Goal: Task Accomplishment & Management: Manage account settings

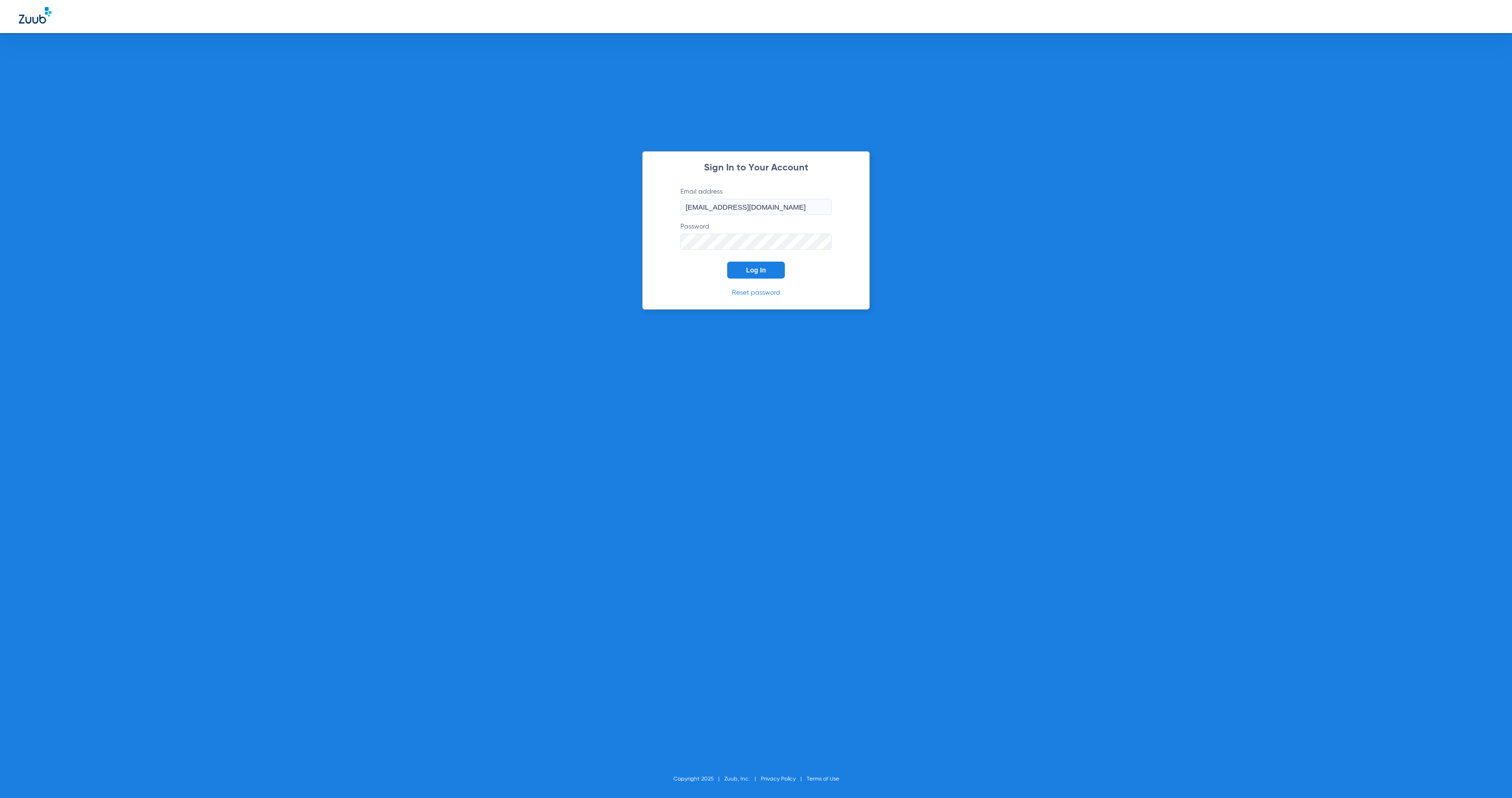
click at [771, 279] on div "Sign In to Your Account Email address [EMAIL_ADDRESS][DOMAIN_NAME] Password Log…" at bounding box center [755, 230] width 228 height 158
click at [768, 275] on button "Log In" at bounding box center [756, 270] width 58 height 17
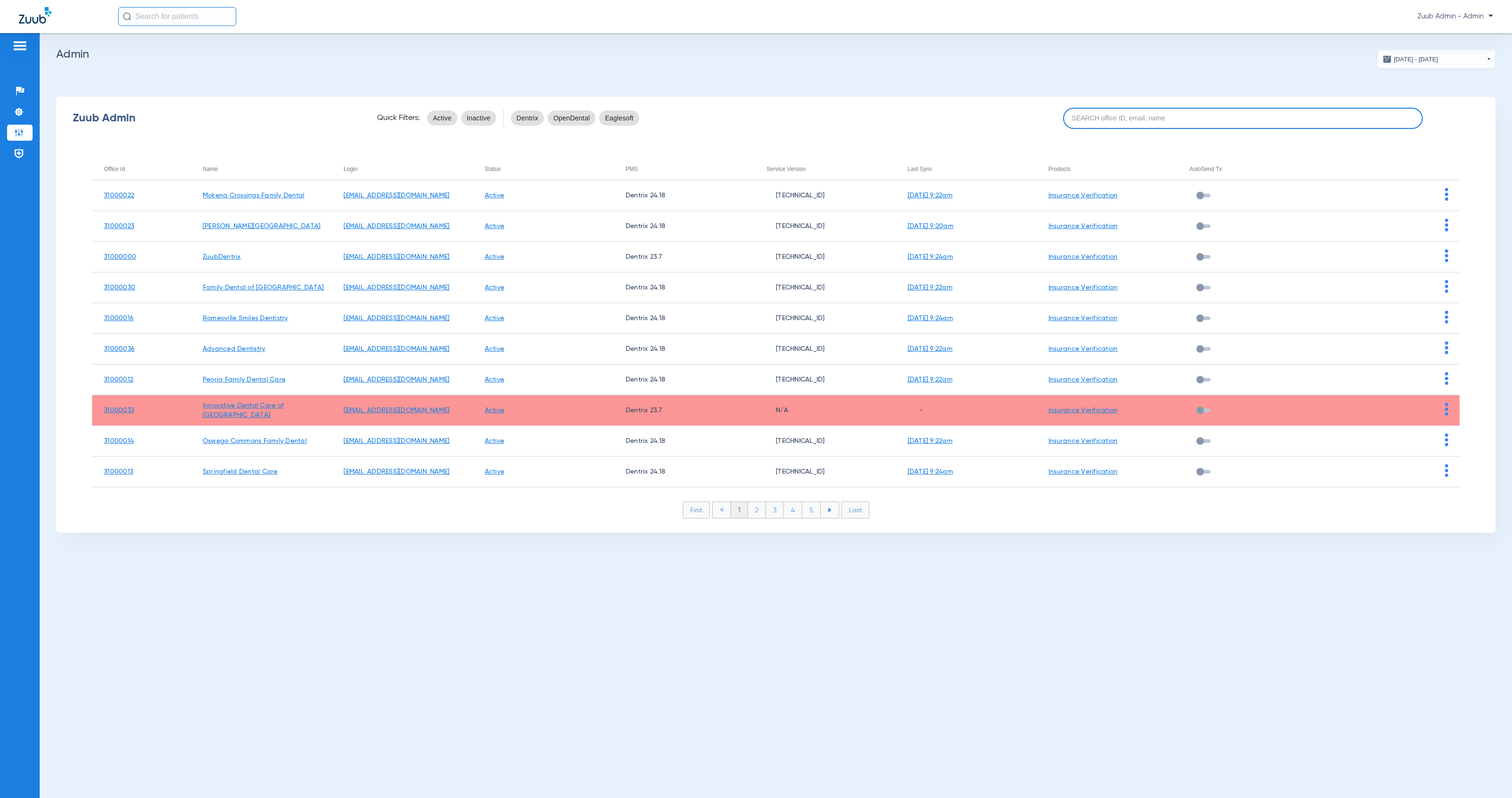
click at [1096, 114] on input at bounding box center [1243, 118] width 360 height 21
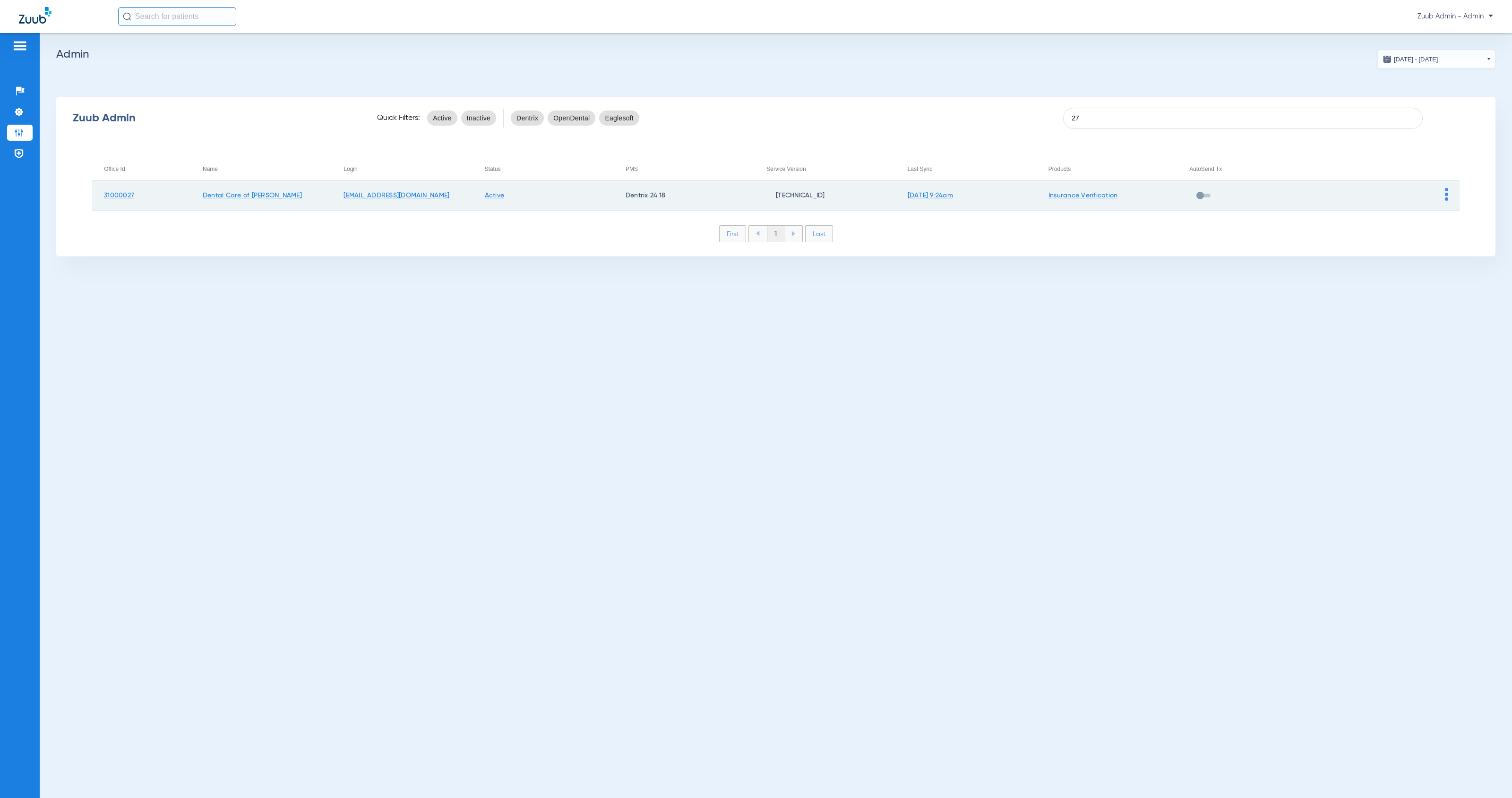
type input "27"
click at [1446, 199] on img at bounding box center [1446, 194] width 3 height 13
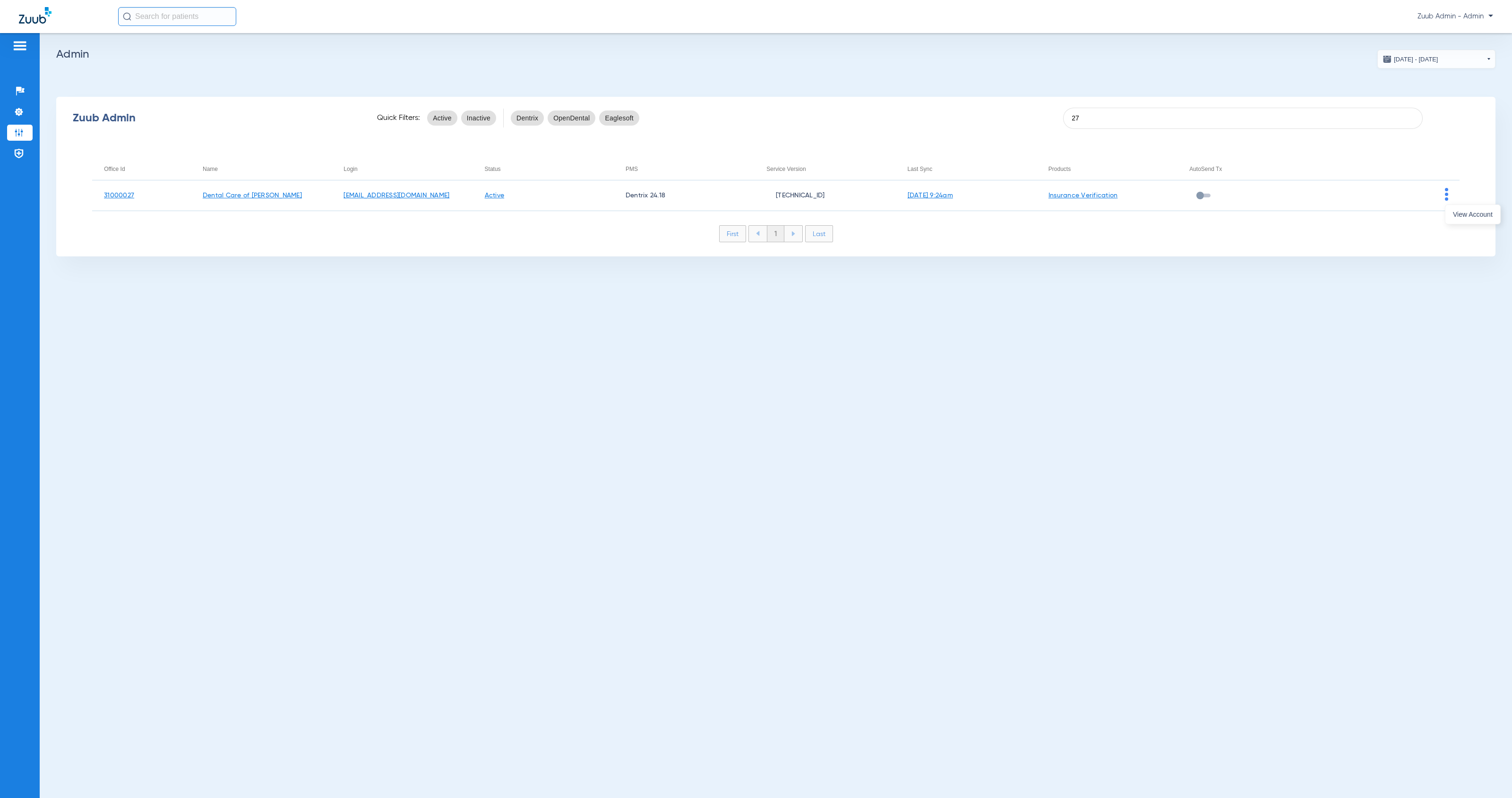
click at [1453, 214] on span "View Account" at bounding box center [1472, 215] width 40 height 7
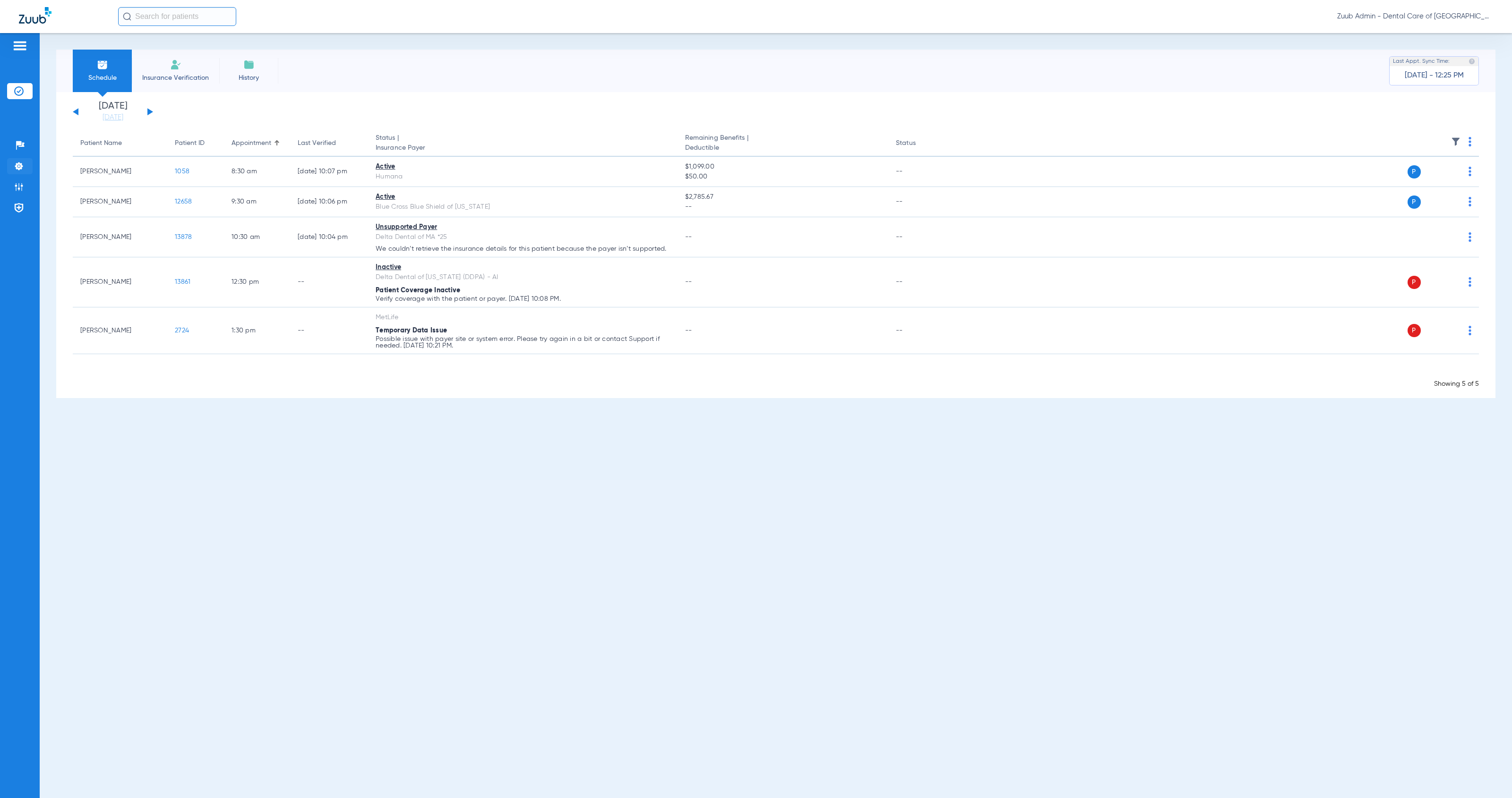
click at [20, 170] on img at bounding box center [19, 166] width 9 height 9
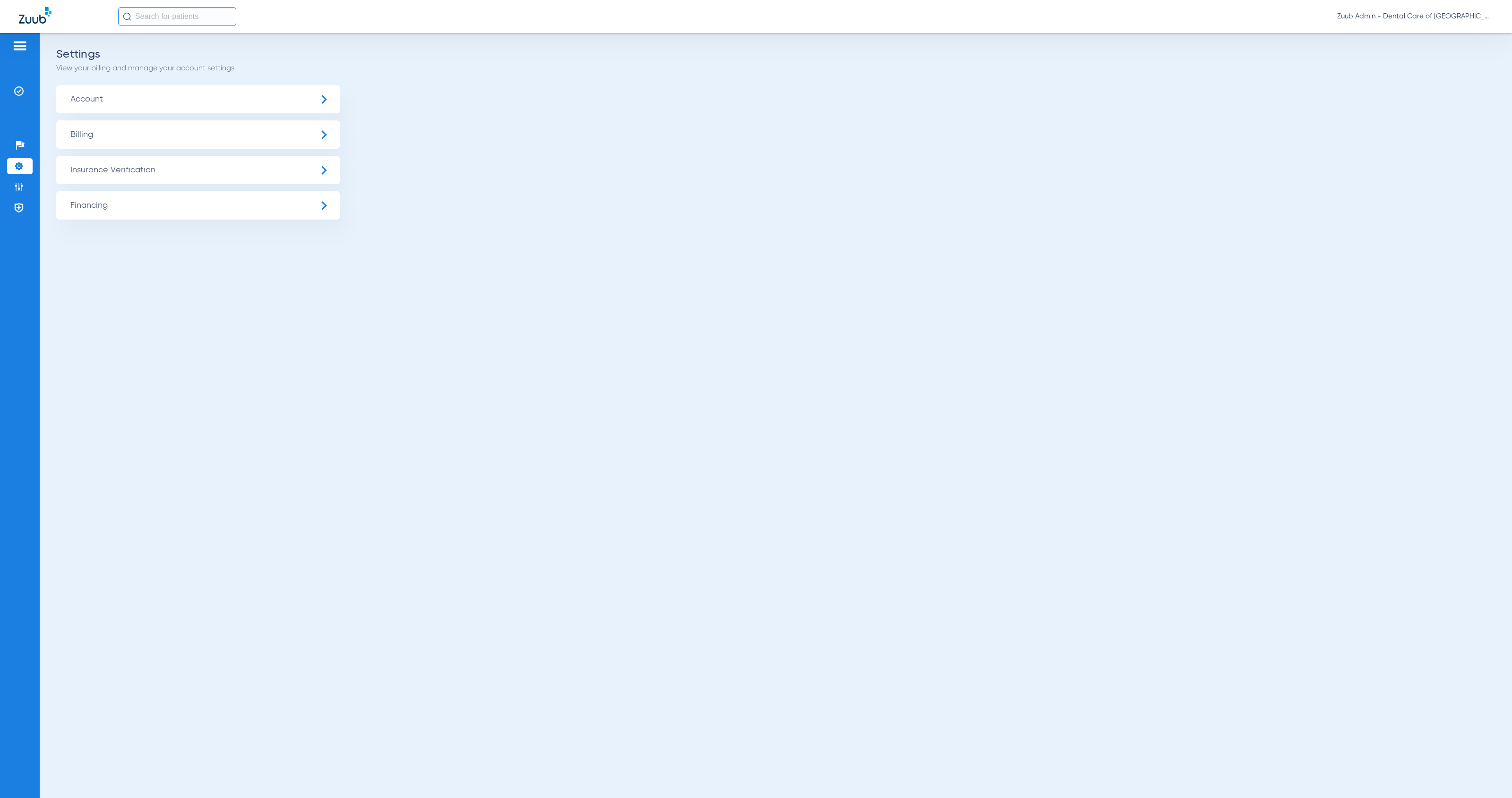
click at [103, 169] on span "Insurance Verification" at bounding box center [198, 170] width 283 height 28
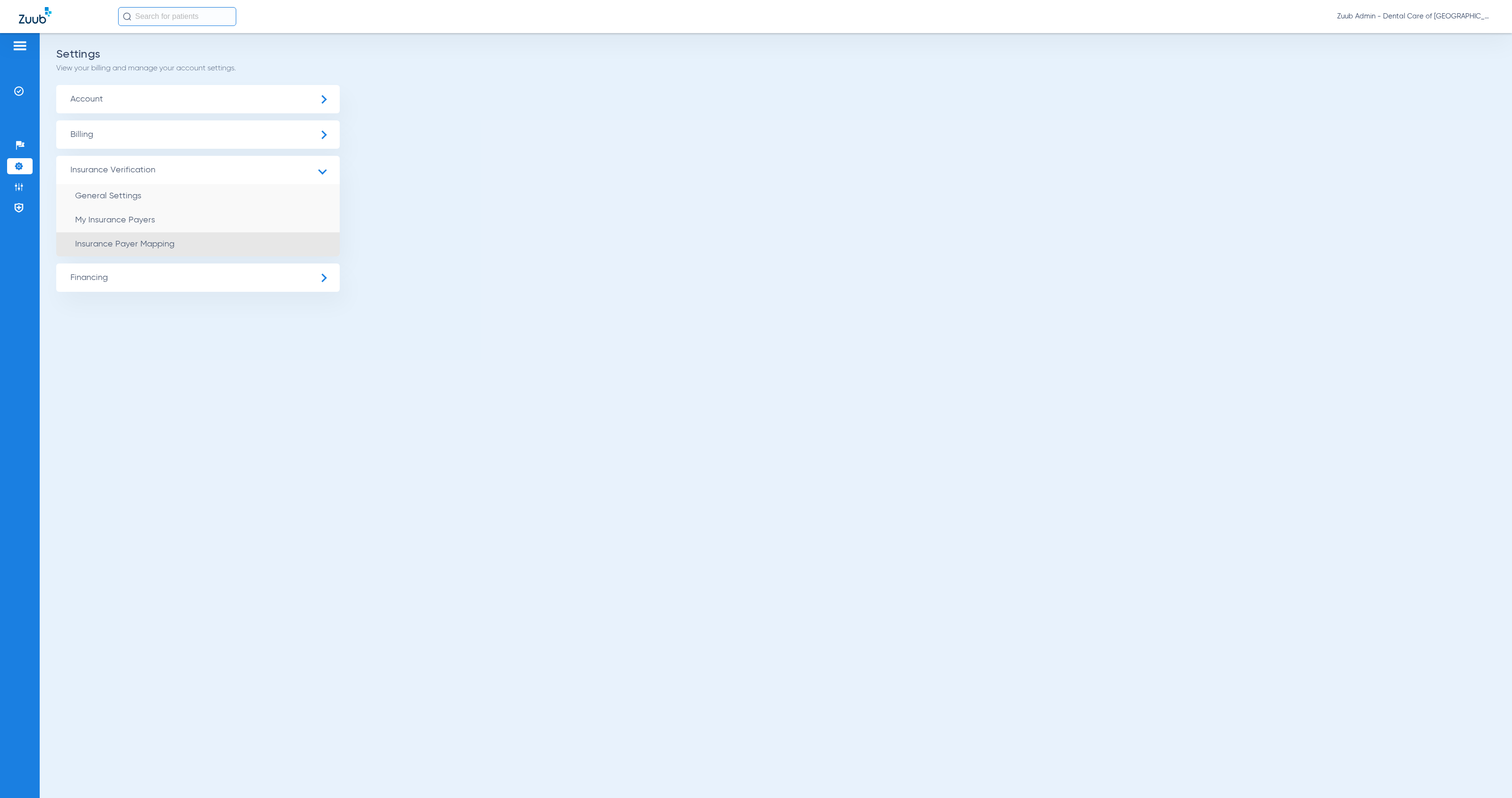
click at [232, 240] on li "Insurance Payer Mapping" at bounding box center [198, 244] width 283 height 24
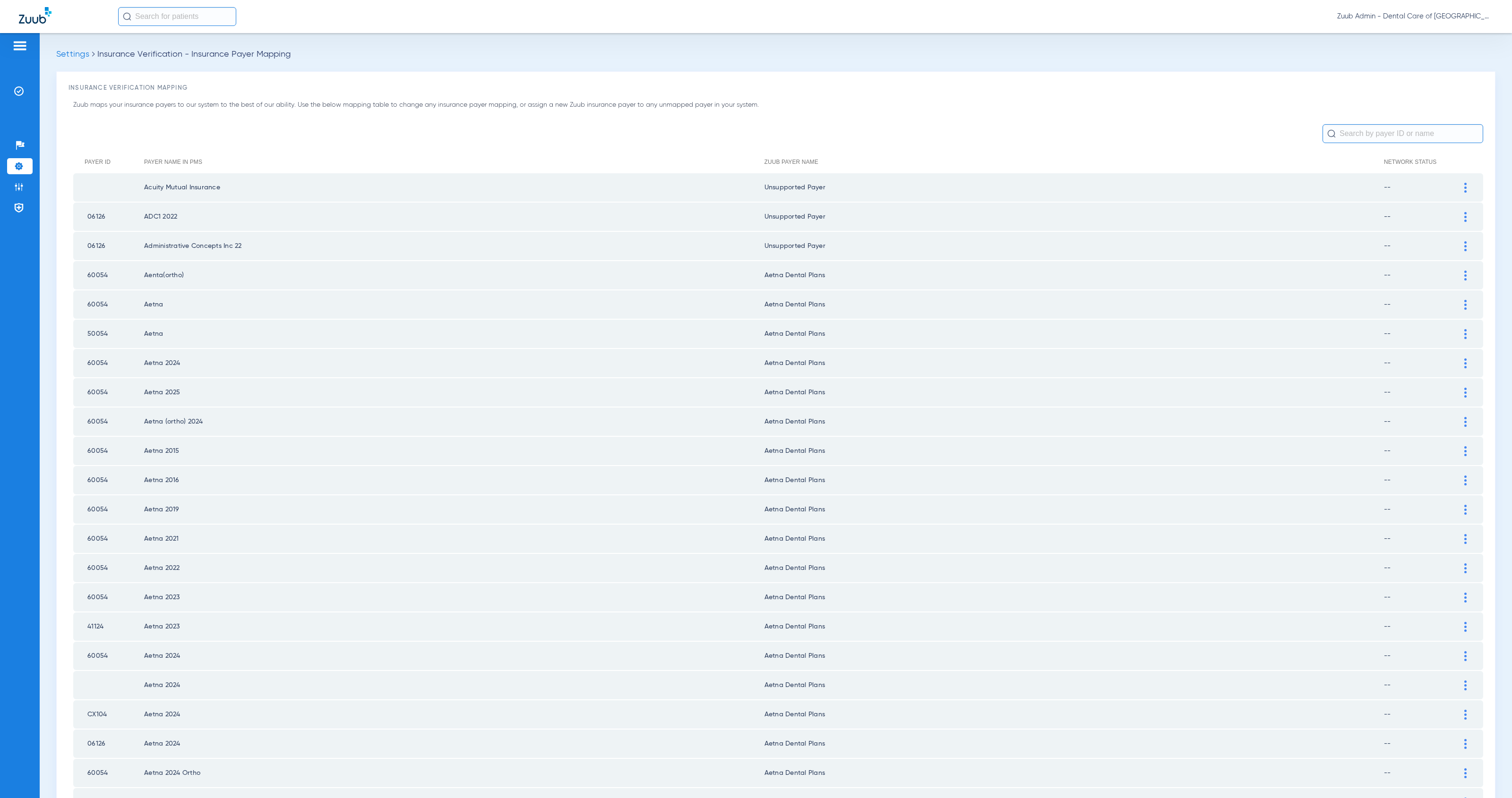
click at [1356, 130] on input "text" at bounding box center [1402, 134] width 160 height 19
click at [1354, 134] on input "BCBS" at bounding box center [1402, 134] width 160 height 19
click at [1366, 129] on input "BCBS" at bounding box center [1402, 134] width 160 height 19
type input "BCBS"
